Goal: Task Accomplishment & Management: Complete application form

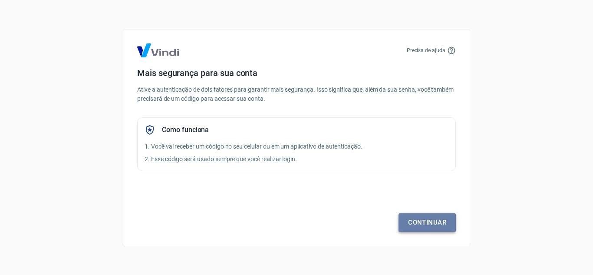
click at [428, 223] on link "Continuar" at bounding box center [427, 222] width 57 height 18
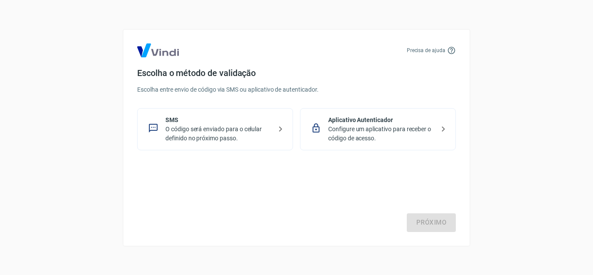
click at [171, 123] on p "SMS" at bounding box center [218, 120] width 106 height 9
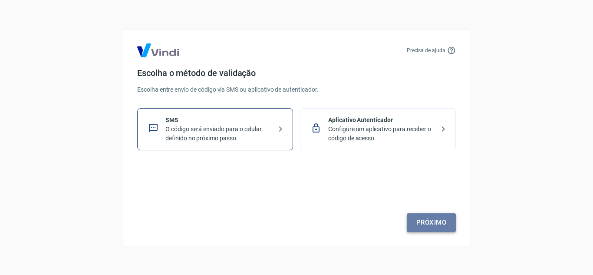
click at [433, 220] on link "Próximo" at bounding box center [431, 222] width 49 height 18
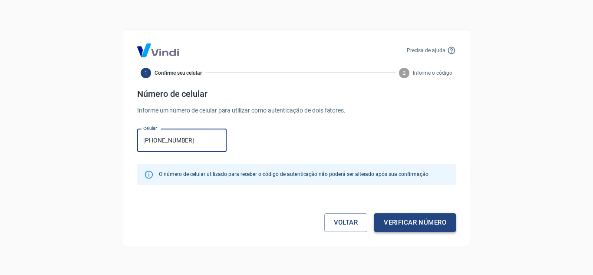
type input "(11) 97236-2741"
click at [439, 222] on button "Verificar número" at bounding box center [415, 222] width 82 height 18
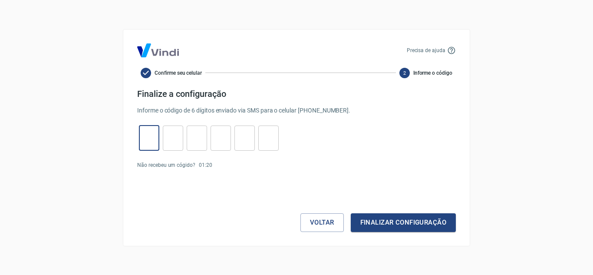
drag, startPoint x: 142, startPoint y: 143, endPoint x: 146, endPoint y: 134, distance: 9.9
click at [145, 136] on input "tel" at bounding box center [149, 138] width 20 height 19
type input "3"
type input "5"
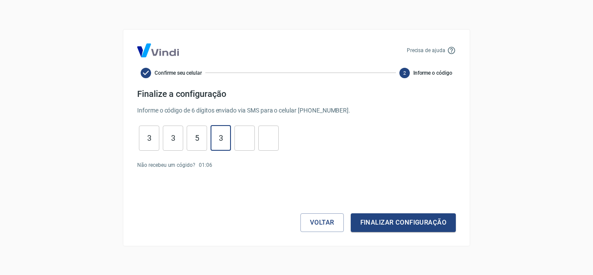
type input "3"
type input "7"
type input "4"
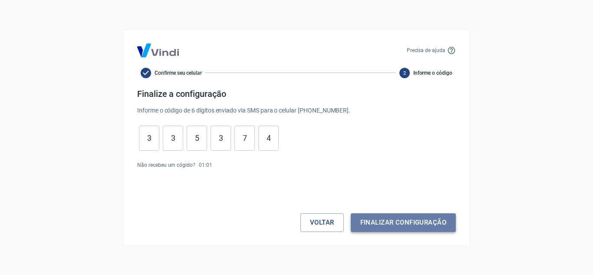
click at [393, 215] on button "Finalizar configuração" at bounding box center [403, 222] width 105 height 18
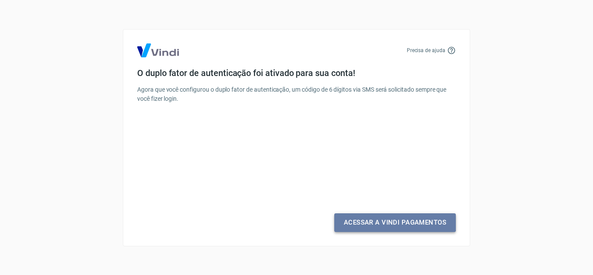
click at [374, 221] on link "Acessar a Vindi Pagamentos" at bounding box center [395, 222] width 122 height 18
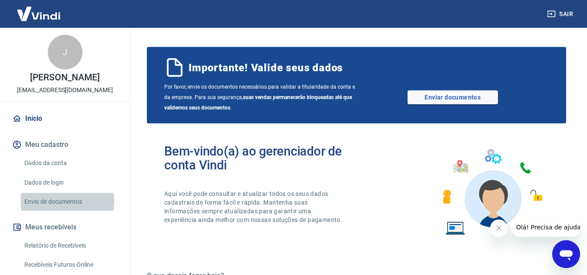
click at [63, 210] on link "Envio de documentos" at bounding box center [70, 202] width 99 height 18
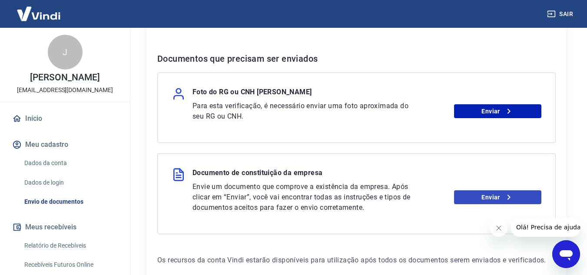
scroll to position [174, 0]
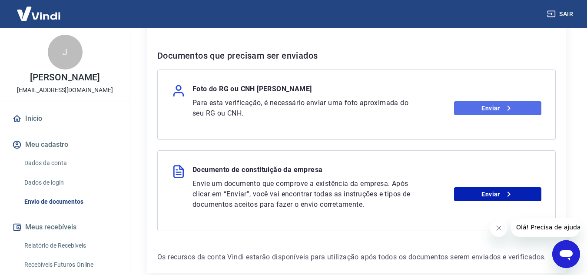
click at [498, 108] on link "Enviar" at bounding box center [497, 108] width 87 height 14
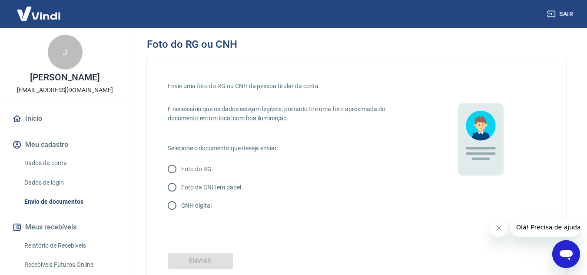
click at [182, 185] on p "Foto da CNH em papel" at bounding box center [211, 187] width 60 height 9
click at [181, 185] on input "Foto da CNH em papel" at bounding box center [172, 187] width 18 height 18
radio input "true"
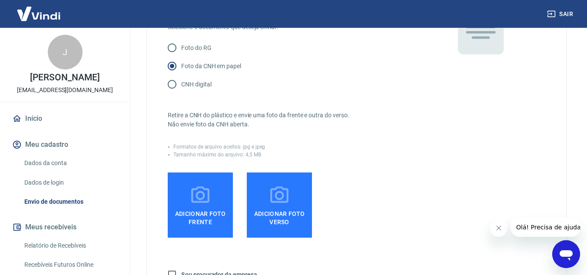
scroll to position [129, 0]
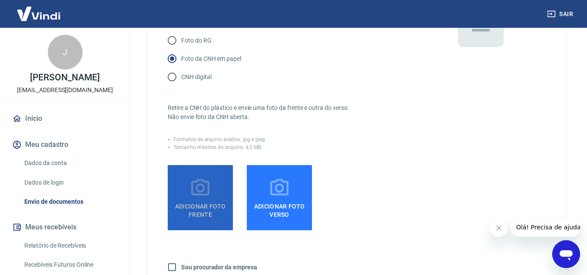
click at [203, 191] on icon at bounding box center [200, 188] width 22 height 22
click at [0, 0] on input "Adicionar foto frente" at bounding box center [0, 0] width 0 height 0
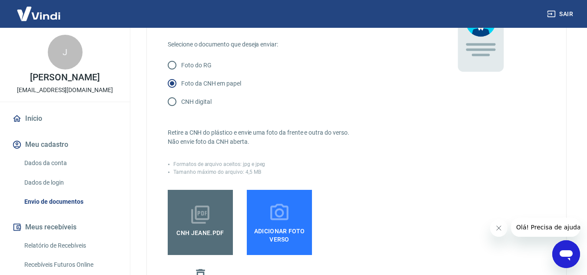
scroll to position [125, 0]
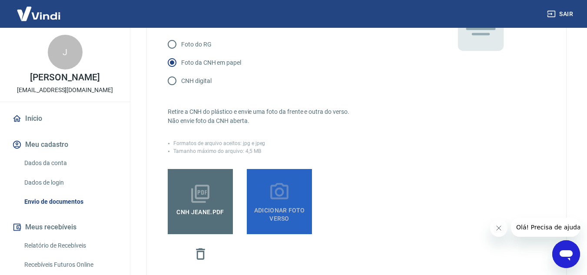
click at [276, 203] on span "Adicionar foto verso" at bounding box center [279, 213] width 58 height 20
click at [0, 0] on input "Adicionar foto verso" at bounding box center [0, 0] width 0 height 0
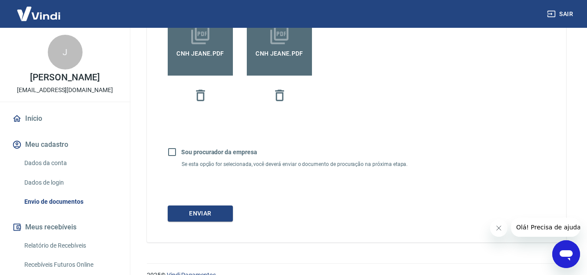
scroll to position [298, 0]
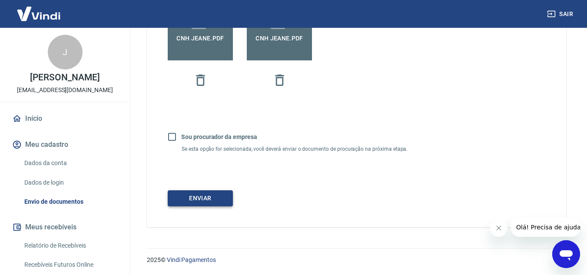
click at [192, 194] on button "Enviar" at bounding box center [200, 198] width 65 height 16
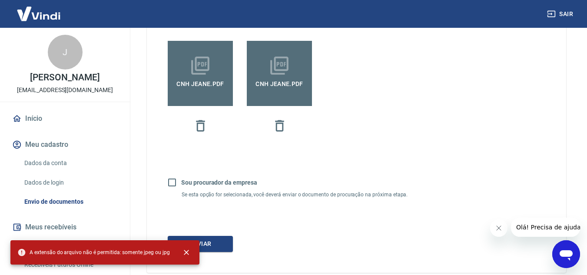
scroll to position [168, 0]
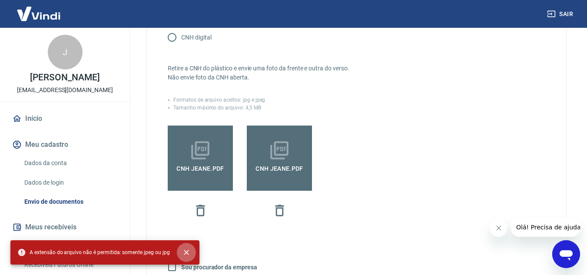
click at [185, 251] on icon "close" at bounding box center [186, 252] width 5 height 5
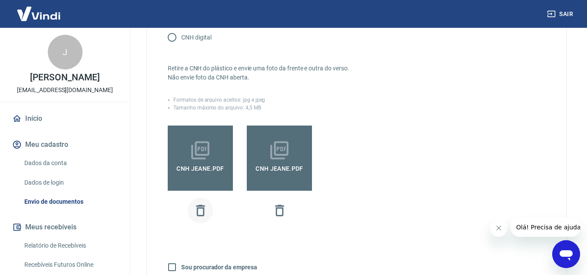
click at [199, 206] on icon "button" at bounding box center [200, 210] width 9 height 11
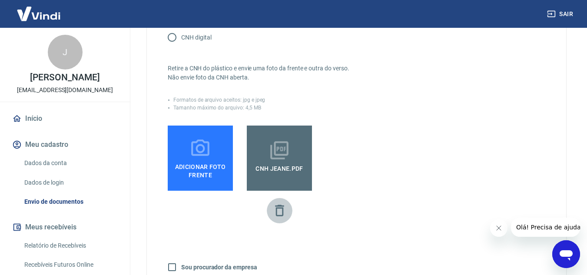
click at [277, 209] on icon "button" at bounding box center [279, 210] width 15 height 15
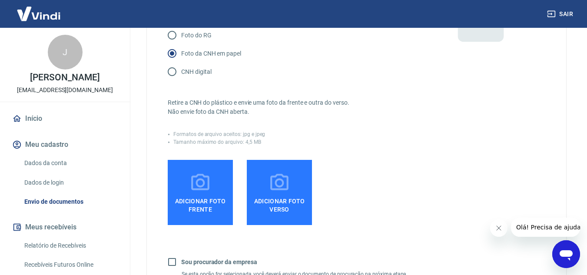
scroll to position [0, 0]
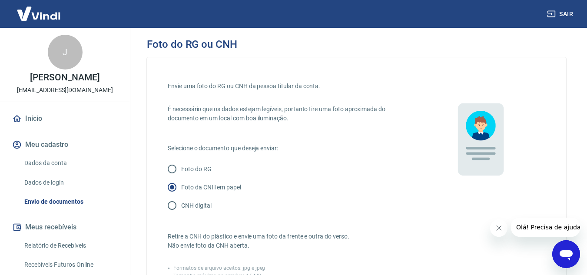
click at [189, 203] on p "CNH digital" at bounding box center [196, 205] width 30 height 9
click at [181, 203] on input "CNH digital" at bounding box center [172, 205] width 18 height 18
radio input "true"
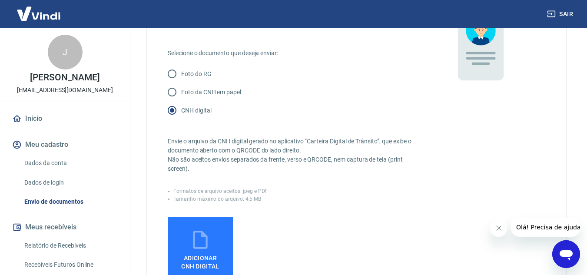
scroll to position [130, 0]
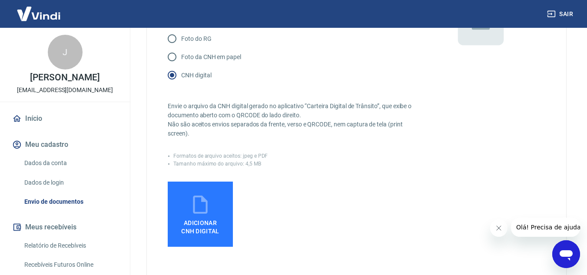
click at [200, 209] on icon at bounding box center [200, 205] width 22 height 22
click at [0, 0] on input "Adicionar CNH Digital" at bounding box center [0, 0] width 0 height 0
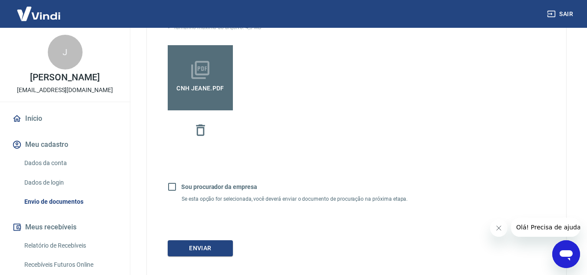
scroll to position [317, 0]
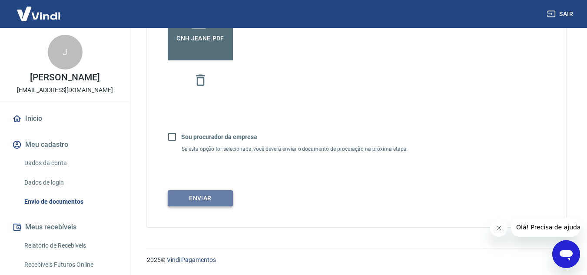
click at [198, 197] on button "Enviar" at bounding box center [200, 198] width 65 height 16
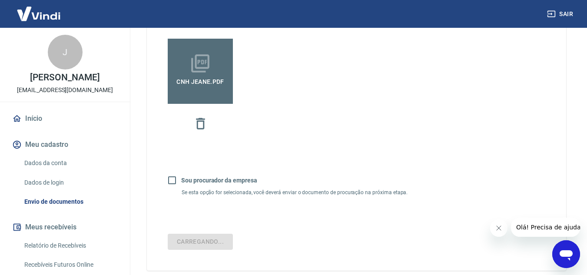
scroll to position [26, 0]
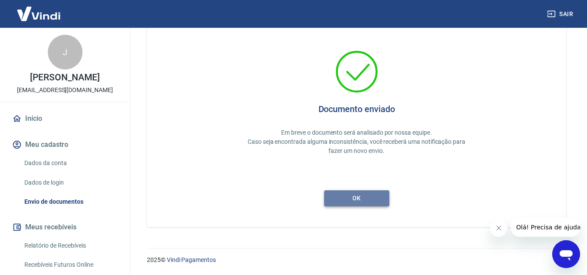
click at [360, 195] on button "ok" at bounding box center [356, 198] width 65 height 16
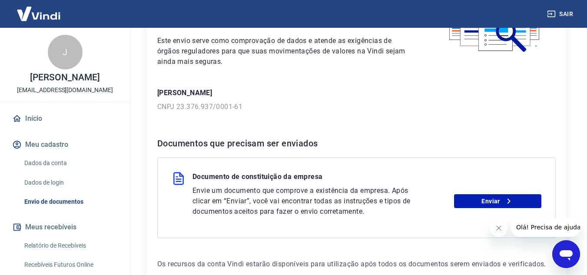
scroll to position [87, 0]
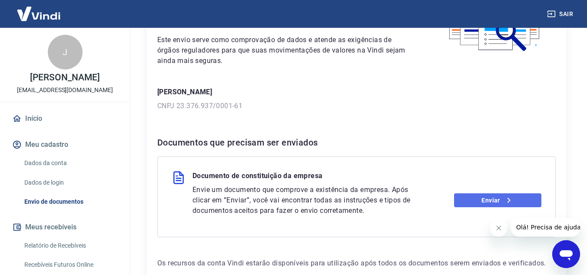
click at [506, 200] on icon at bounding box center [508, 200] width 10 height 10
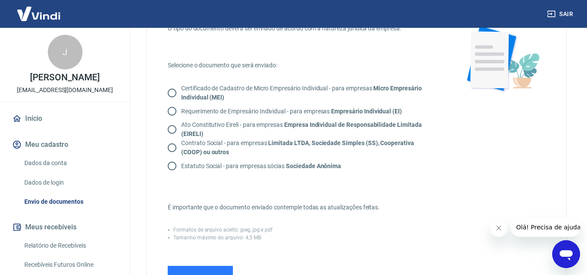
scroll to position [43, 0]
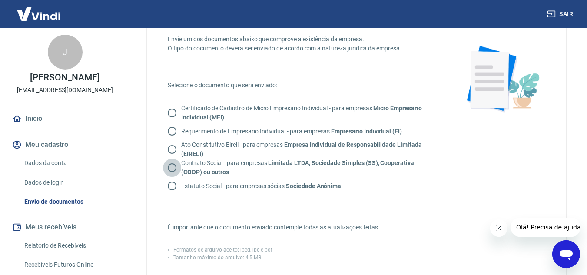
click at [171, 167] on input "Contrato Social - para empresas Limitada LTDA, Sociedade Simples (SS), Cooperat…" at bounding box center [172, 167] width 18 height 18
radio input "true"
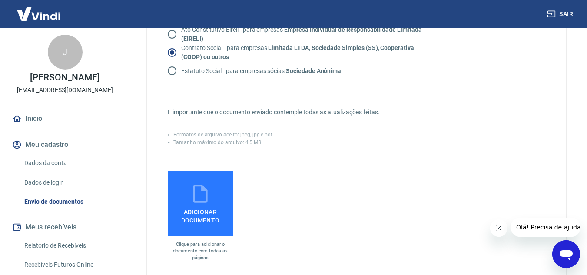
scroll to position [174, 0]
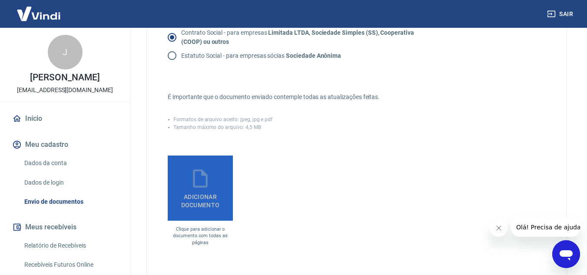
click at [196, 190] on span "Adicionar documento" at bounding box center [200, 199] width 58 height 20
click at [0, 0] on input "Adicionar documento" at bounding box center [0, 0] width 0 height 0
click at [206, 187] on icon at bounding box center [200, 178] width 14 height 18
click at [0, 0] on input "Adicionar documento" at bounding box center [0, 0] width 0 height 0
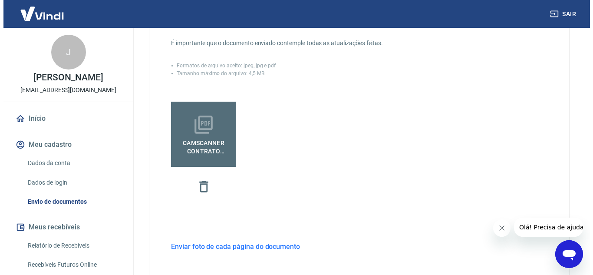
scroll to position [304, 0]
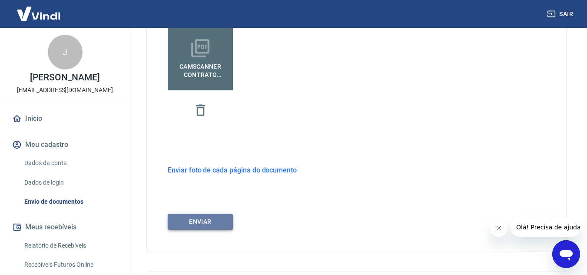
click at [199, 218] on button "ENVIAR" at bounding box center [200, 222] width 65 height 16
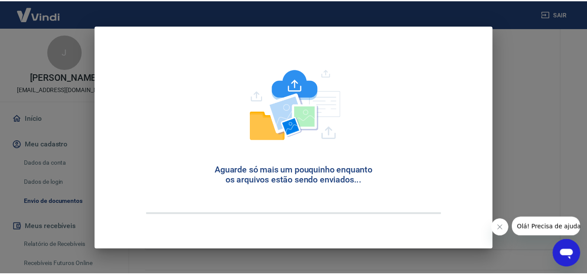
scroll to position [3, 0]
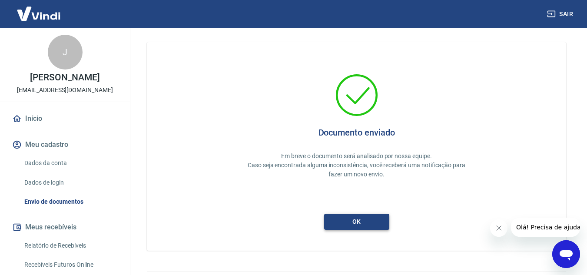
click at [367, 221] on button "ok" at bounding box center [356, 222] width 65 height 16
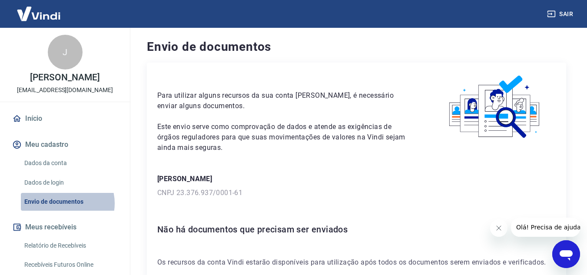
click at [65, 211] on link "Envio de documentos" at bounding box center [70, 202] width 99 height 18
click at [63, 209] on link "Envio de documentos" at bounding box center [70, 202] width 99 height 18
